Goal: Task Accomplishment & Management: Complete application form

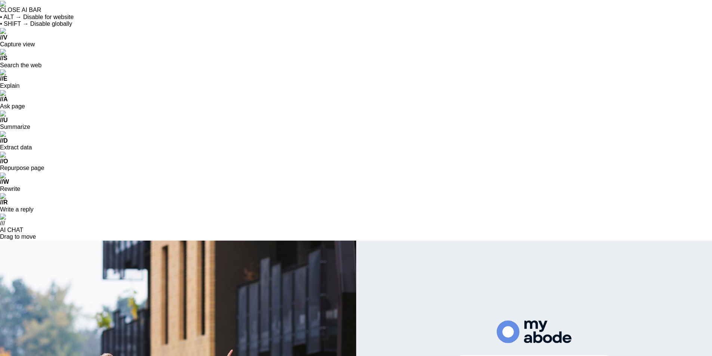
scroll to position [1424, 0]
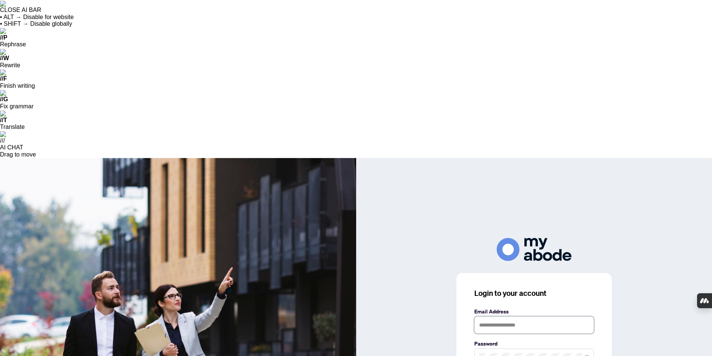
click at [486, 317] on input "text" at bounding box center [534, 325] width 120 height 17
type input "**********"
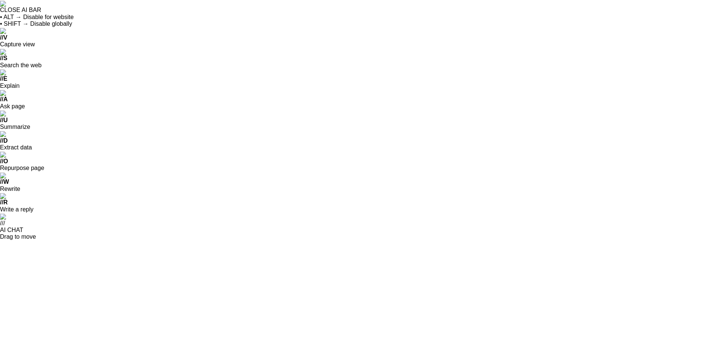
scroll to position [1424, 0]
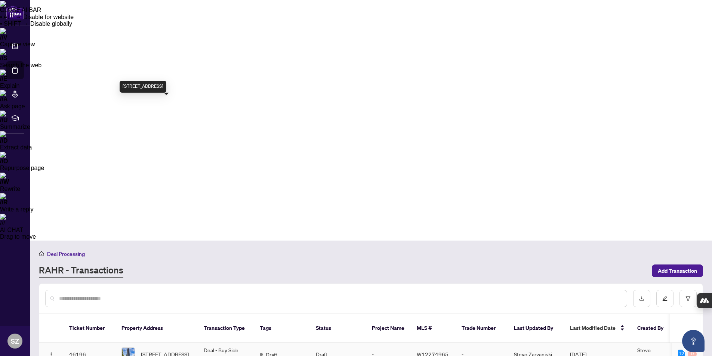
click at [150, 350] on span "[STREET_ADDRESS]" at bounding box center [165, 354] width 48 height 8
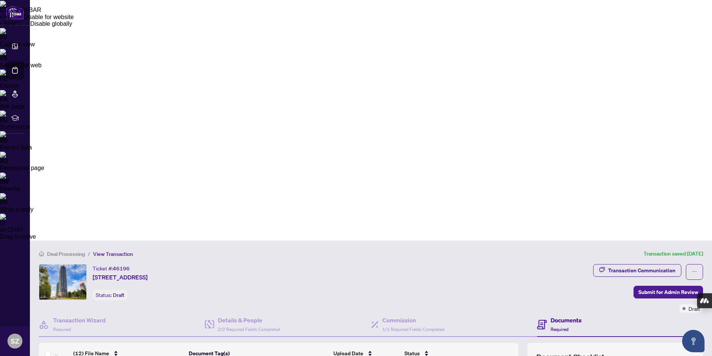
scroll to position [45, 0]
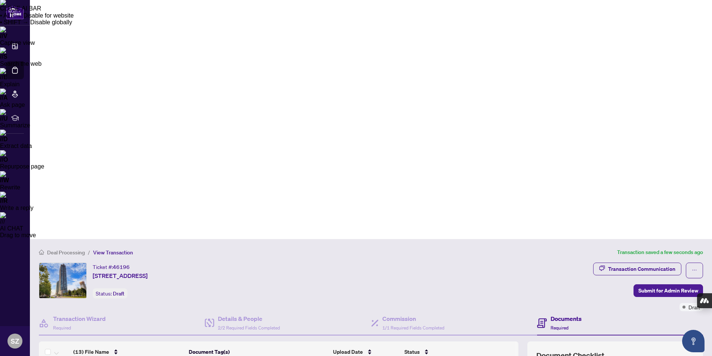
scroll to position [0, 0]
click at [666, 285] on span "Submit for Admin Review" at bounding box center [668, 291] width 60 height 12
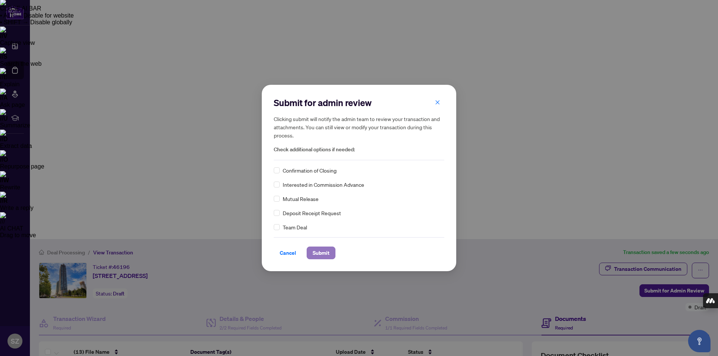
click at [320, 258] on span "Submit" at bounding box center [320, 253] width 17 height 12
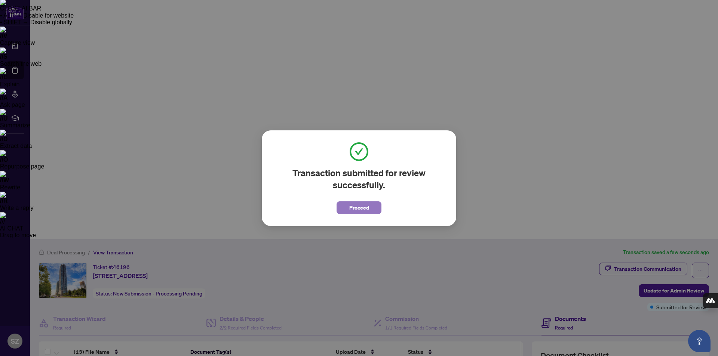
click at [364, 211] on span "Proceed" at bounding box center [359, 208] width 20 height 12
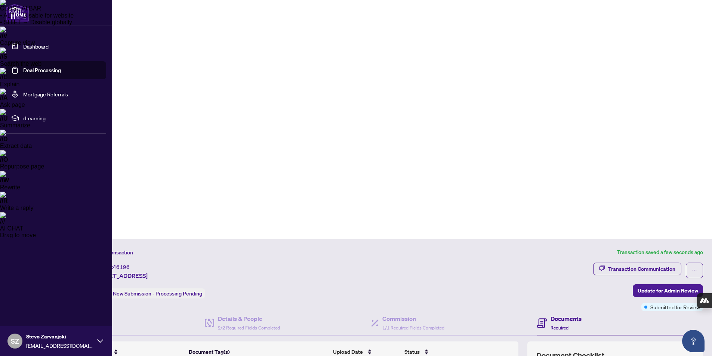
click at [37, 122] on li "rLearning" at bounding box center [56, 118] width 100 height 18
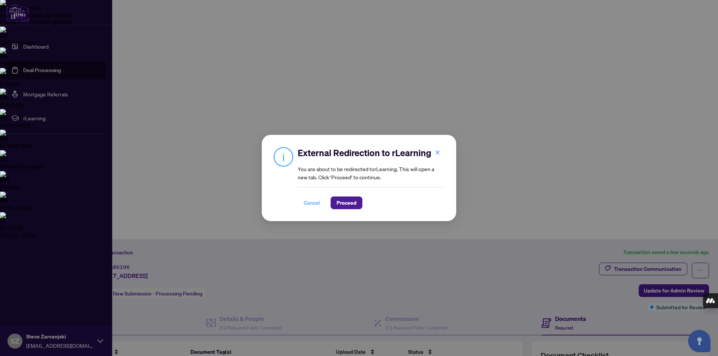
click at [307, 202] on span "Cancel" at bounding box center [312, 203] width 16 height 12
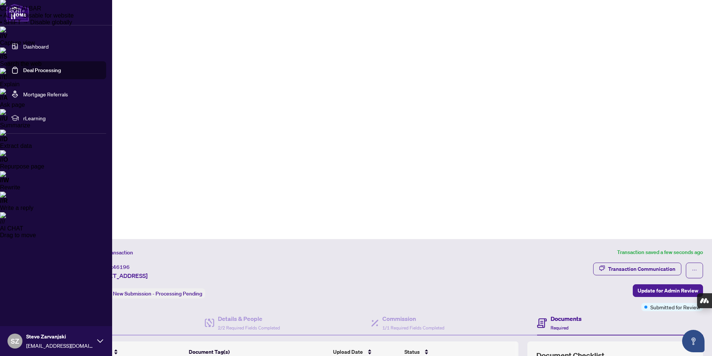
click at [101, 342] on icon at bounding box center [100, 341] width 6 height 6
click at [29, 296] on span "Logout" at bounding box center [30, 297] width 17 height 12
